Goal: Information Seeking & Learning: Learn about a topic

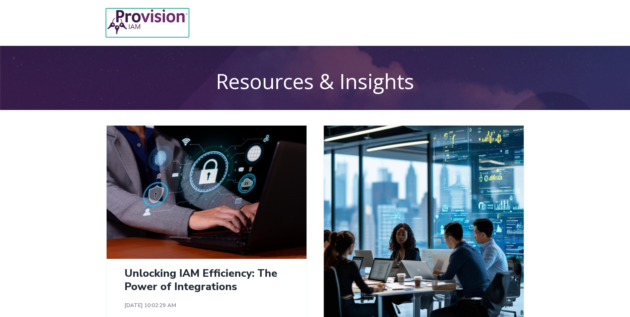
click at [139, 18] on img at bounding box center [147, 21] width 83 height 27
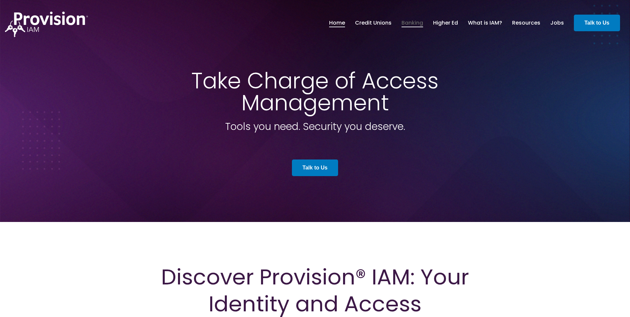
click at [415, 22] on link "Banking" at bounding box center [413, 22] width 22 height 11
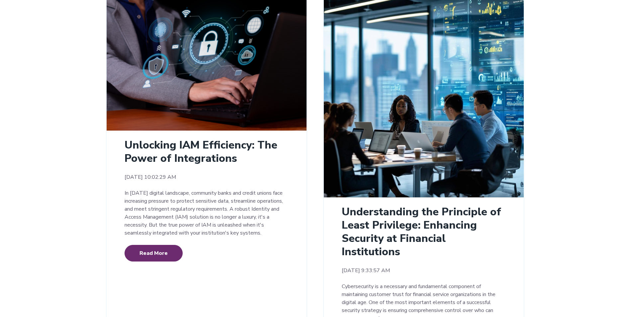
scroll to position [133, 0]
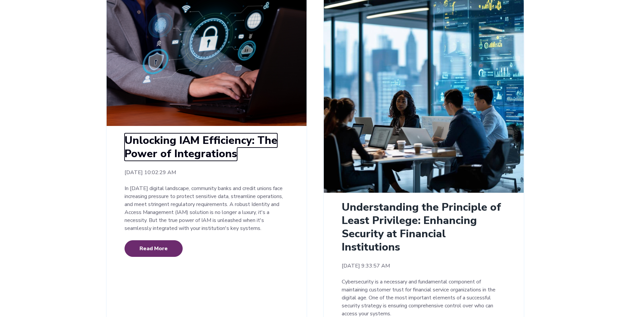
click at [179, 152] on link "Unlocking IAM Efficiency: The Power of Integrations" at bounding box center [201, 147] width 153 height 28
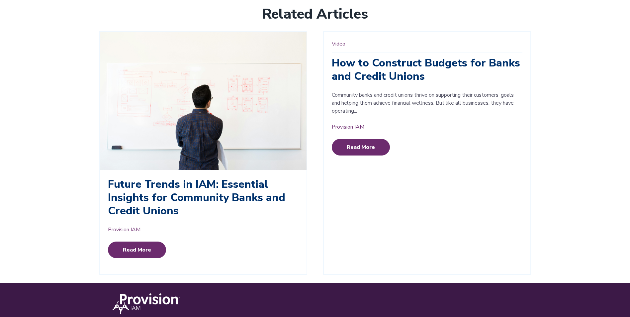
scroll to position [1295, 0]
